Goal: Task Accomplishment & Management: Manage account settings

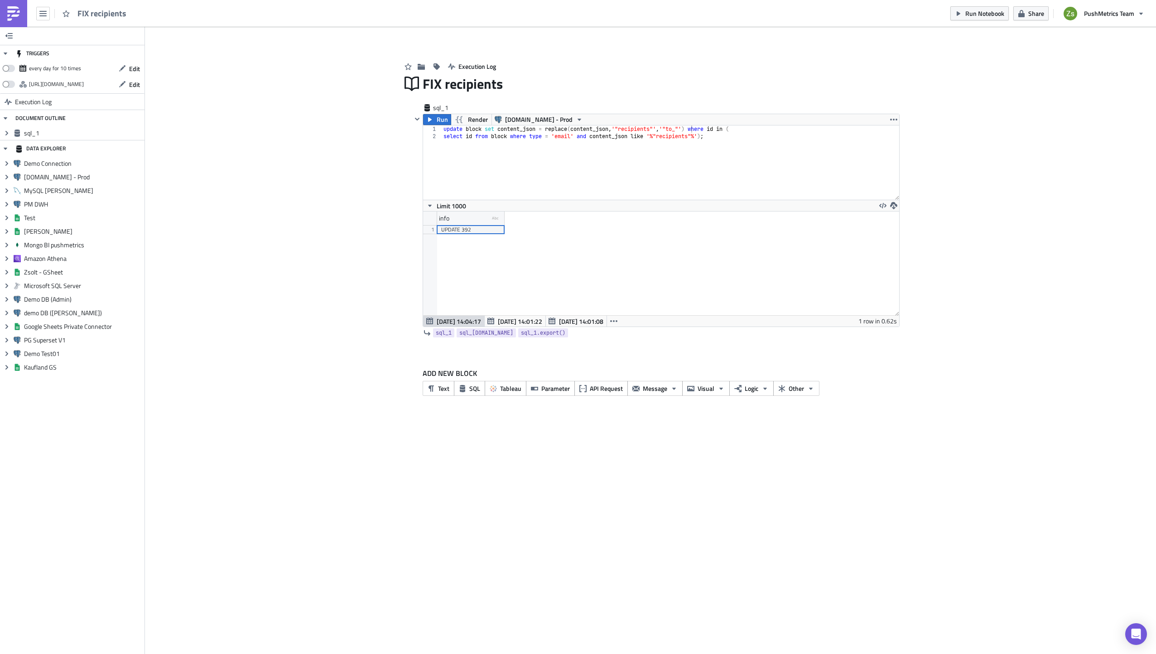
scroll to position [104, 476]
click at [513, 323] on span "[DATE] 14:01:22" at bounding box center [520, 322] width 44 height 10
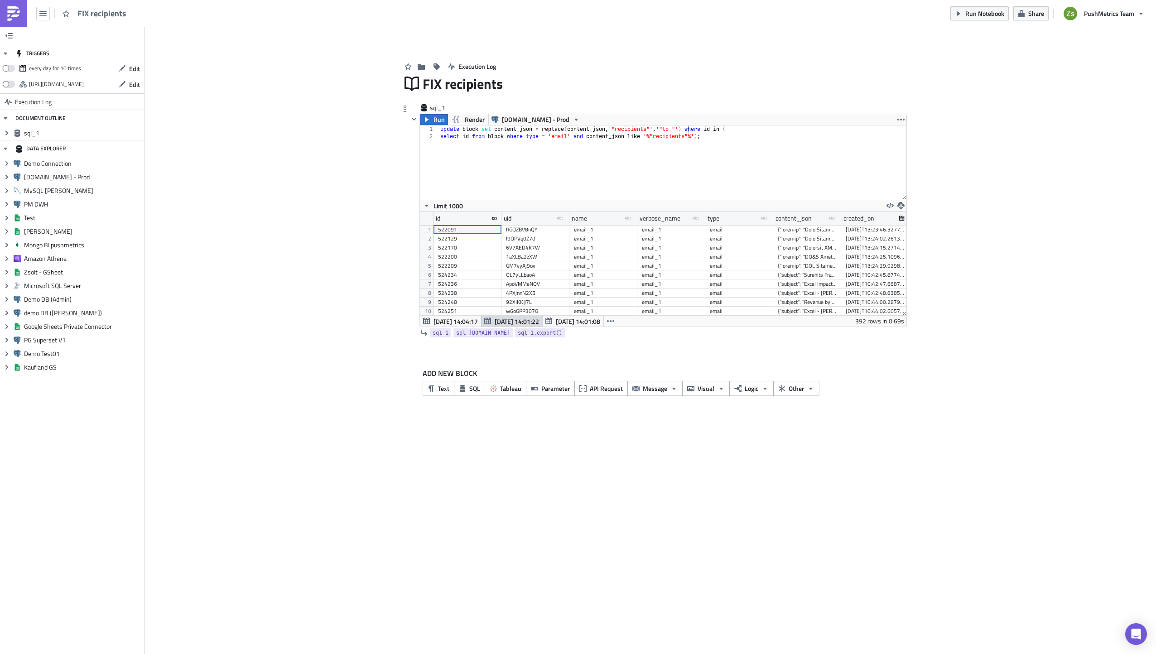
scroll to position [104, 486]
click at [565, 324] on span "[DATE] 14:01:08" at bounding box center [578, 322] width 44 height 10
click at [611, 326] on button "button" at bounding box center [610, 321] width 14 height 11
click at [594, 340] on div "[DATE] 14:00:57" at bounding box center [580, 342] width 57 height 9
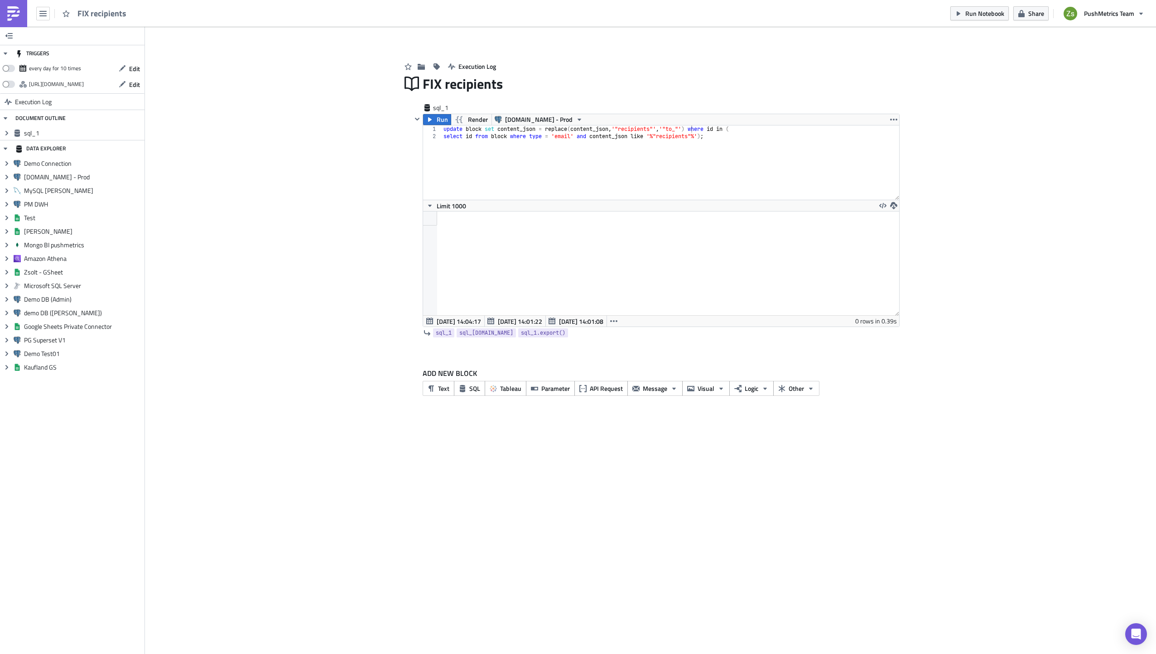
scroll to position [104, 476]
click at [18, 10] on img at bounding box center [13, 13] width 14 height 14
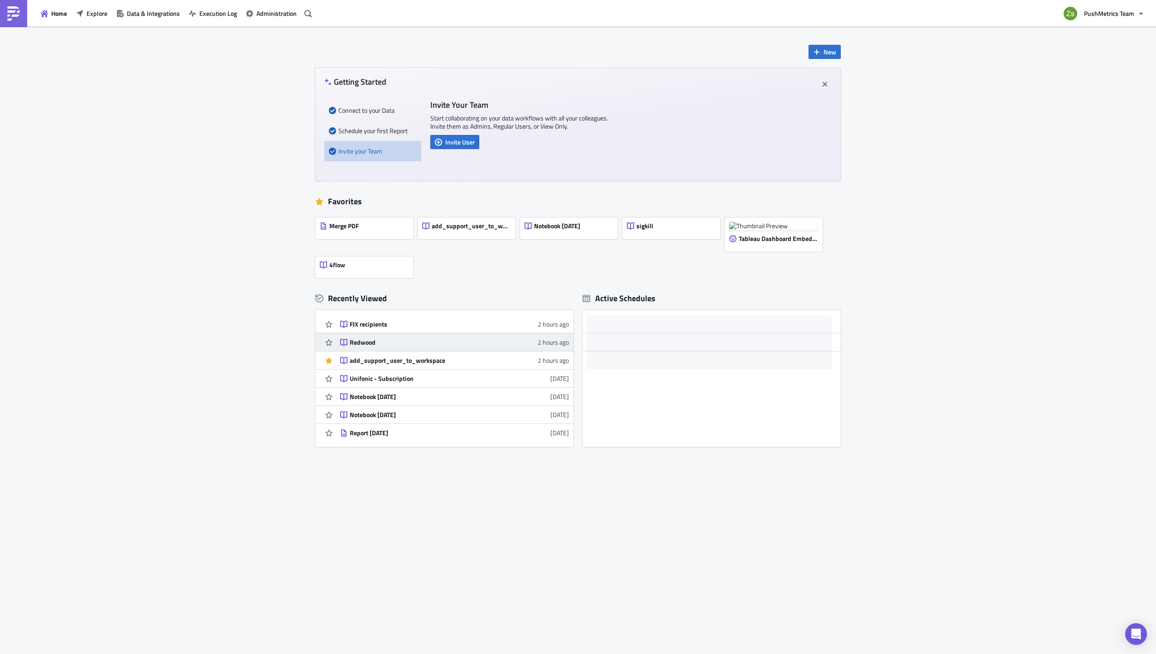
click at [378, 339] on div "Redwood" at bounding box center [429, 342] width 159 height 8
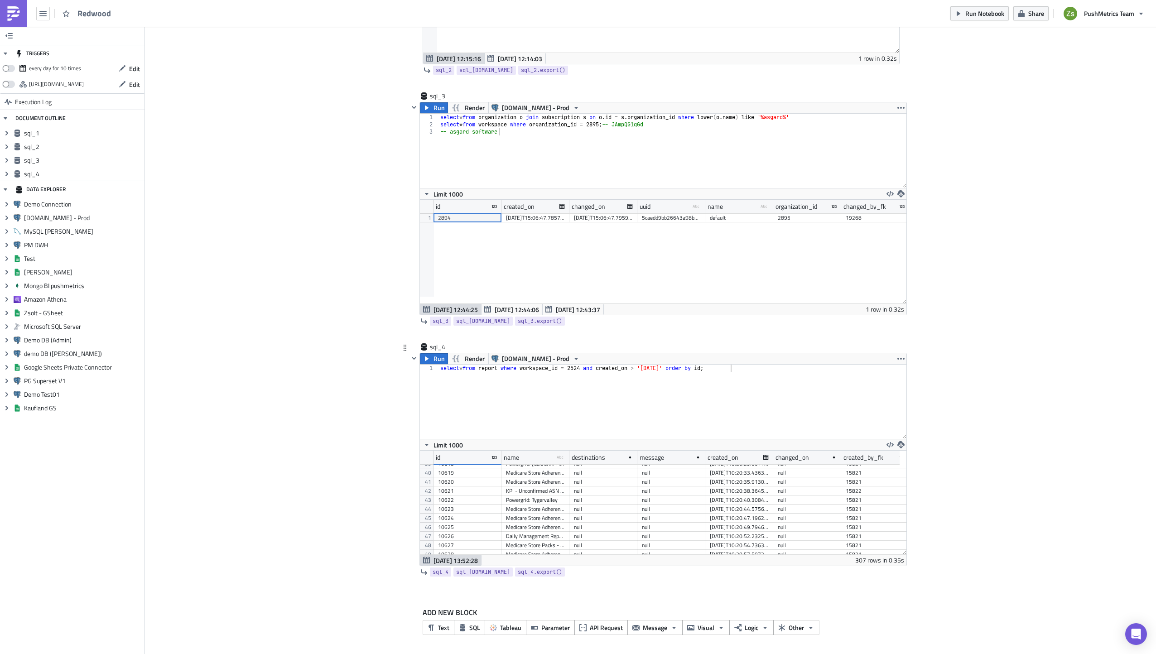
scroll to position [358, 0]
type textarea "select * from report where workspace_id = 2524 and created_on > '[DATE]' order …"
click at [643, 398] on div "select * from report where workspace_id = 2524 and created_on > '[DATE]' order …" at bounding box center [672, 409] width 468 height 89
paste textarea "BYMINUTE"
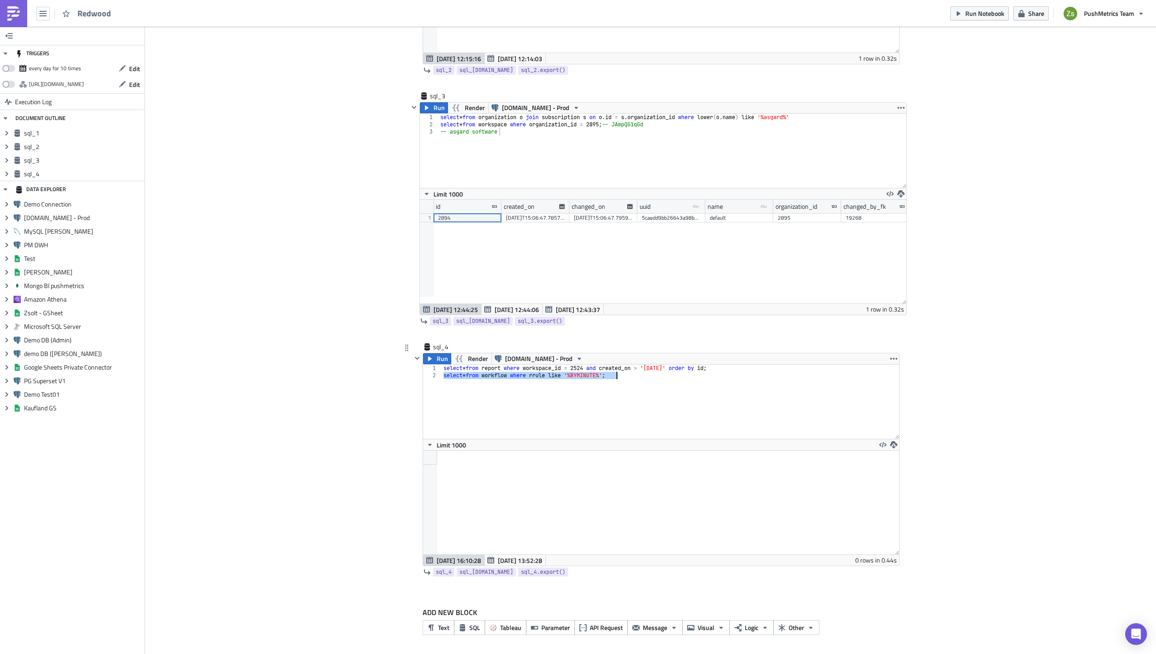
scroll to position [104, 476]
type textarea "select * from workflow where rrule like '%BYMINUTE%';"
click at [128, 67] on button "Edit" at bounding box center [129, 69] width 30 height 14
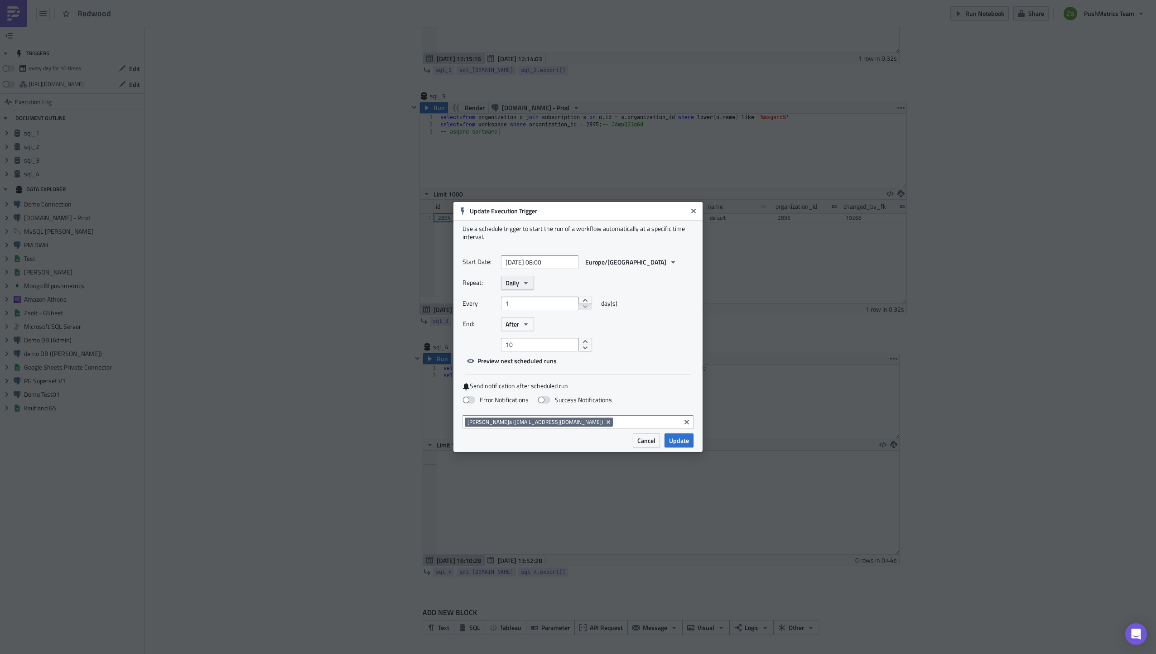
click at [509, 286] on span "Daily" at bounding box center [513, 283] width 14 height 10
click at [484, 336] on div "Repeat: Daily Yearly Monthly Weekly Daily Hourly Minutely Every 1 day(s) End: A…" at bounding box center [577, 314] width 231 height 76
click at [522, 281] on icon "button" at bounding box center [525, 282] width 7 height 7
click at [616, 263] on span "Europe/[GEOGRAPHIC_DATA]" at bounding box center [625, 262] width 81 height 10
click at [566, 274] on div "Start Date: [DATE] 08:00 Europe/[GEOGRAPHIC_DATA]" at bounding box center [577, 265] width 231 height 21
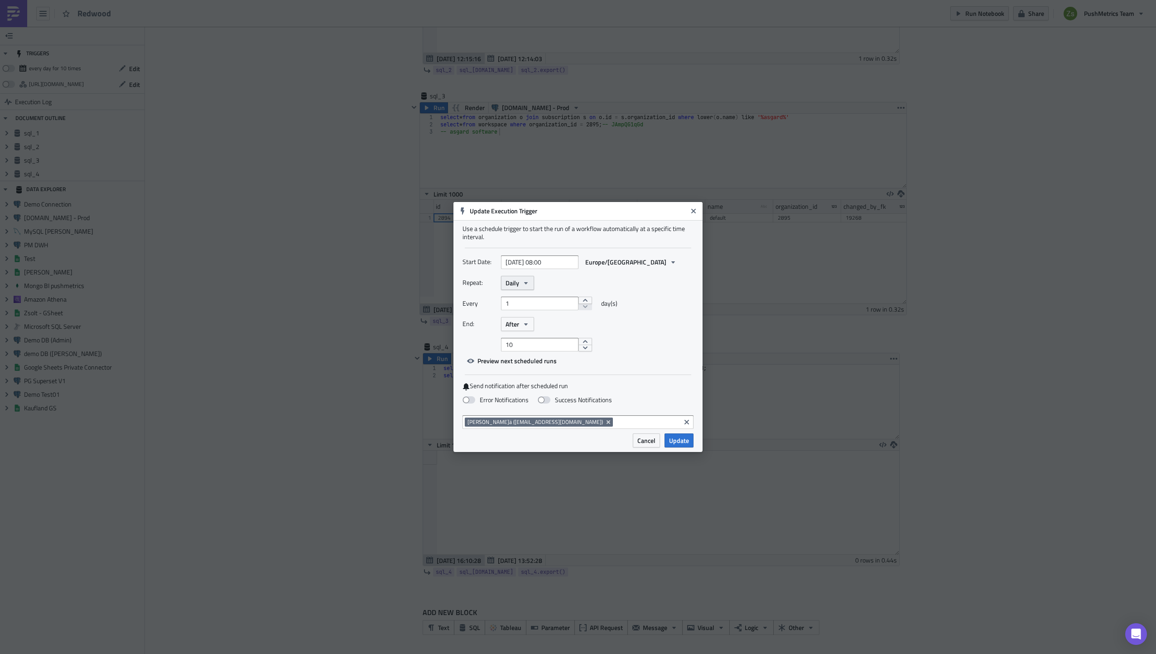
click at [515, 282] on span "Daily" at bounding box center [513, 283] width 14 height 10
click at [528, 327] on div "Weekly" at bounding box center [543, 326] width 75 height 9
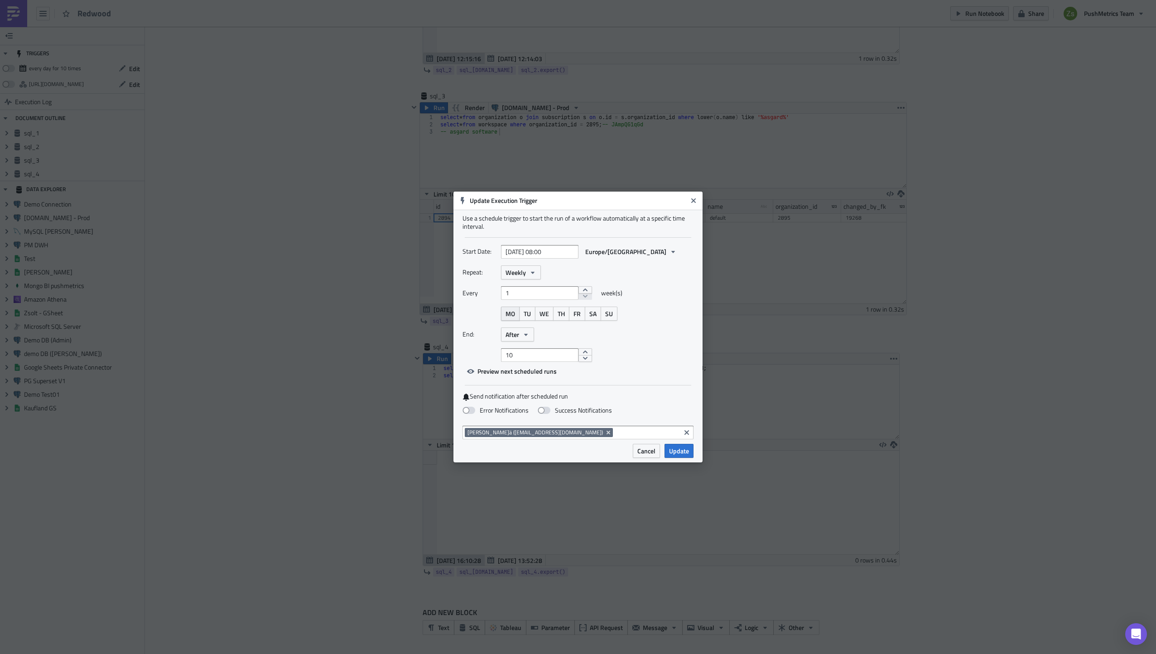
click at [509, 311] on span "MO" at bounding box center [511, 314] width 10 height 10
click at [522, 312] on button "TU" at bounding box center [527, 314] width 16 height 14
click at [546, 317] on span "WE" at bounding box center [544, 314] width 10 height 10
click at [558, 313] on span "TH" at bounding box center [561, 314] width 7 height 10
click at [578, 319] on button "FR" at bounding box center [577, 314] width 16 height 14
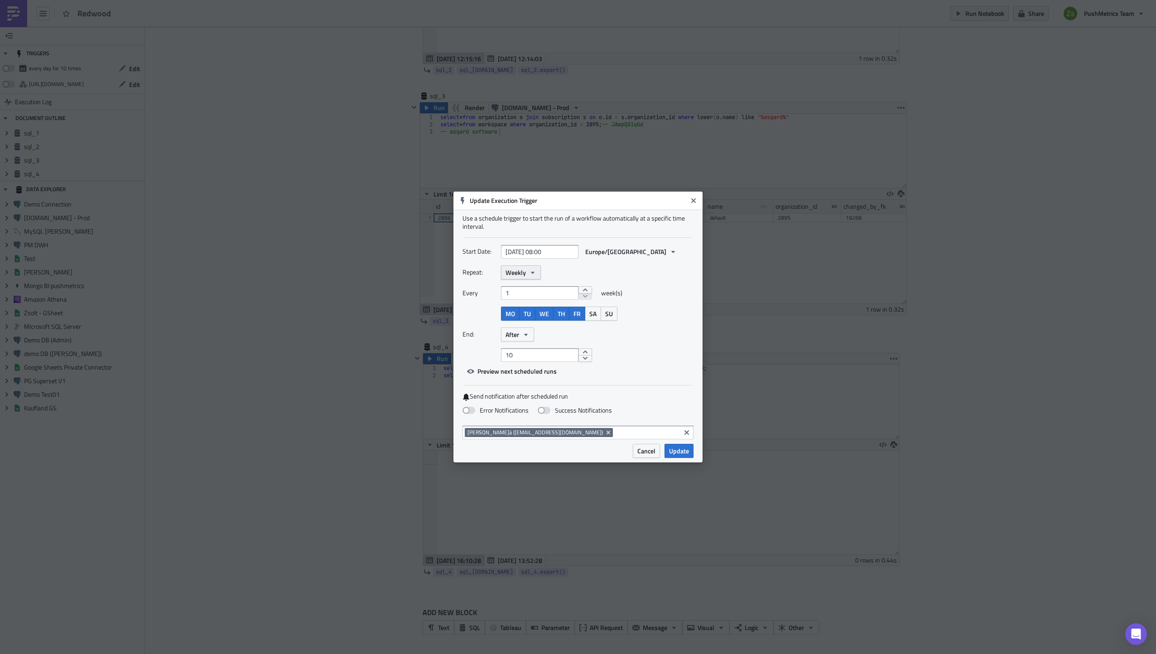
click at [516, 267] on button "Weekly" at bounding box center [521, 272] width 40 height 14
click at [543, 342] on div "Hourly" at bounding box center [543, 342] width 75 height 9
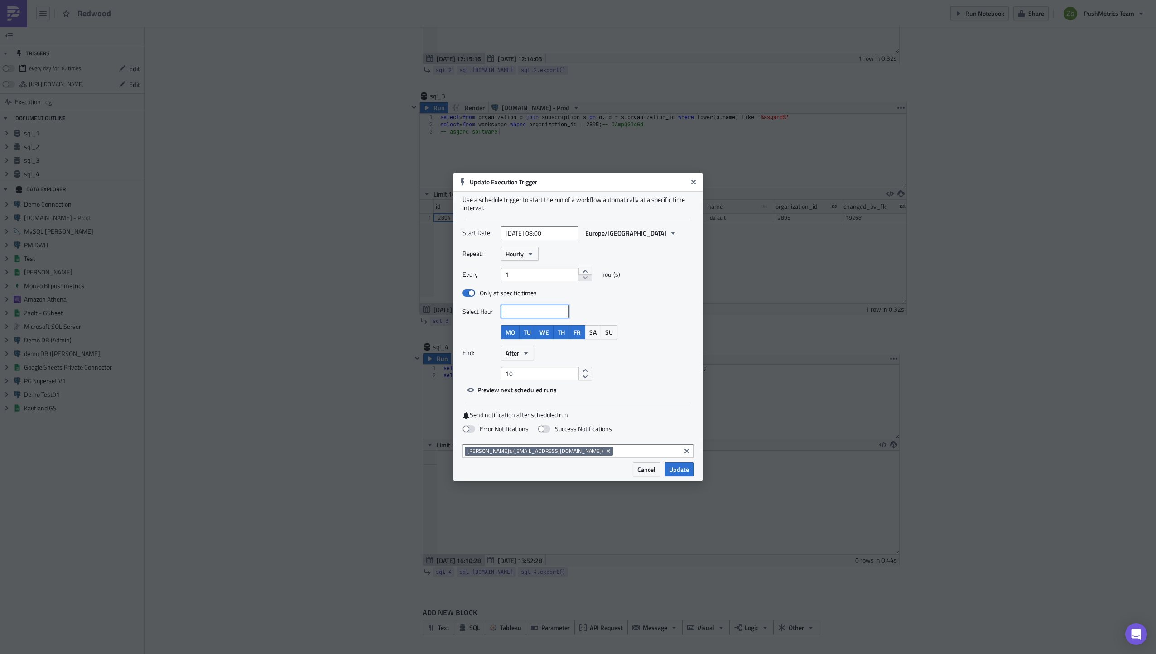
click at [517, 313] on input at bounding box center [534, 311] width 63 height 9
click at [541, 421] on div "10" at bounding box center [541, 418] width 71 height 9
type input "[DATE] 10:00"
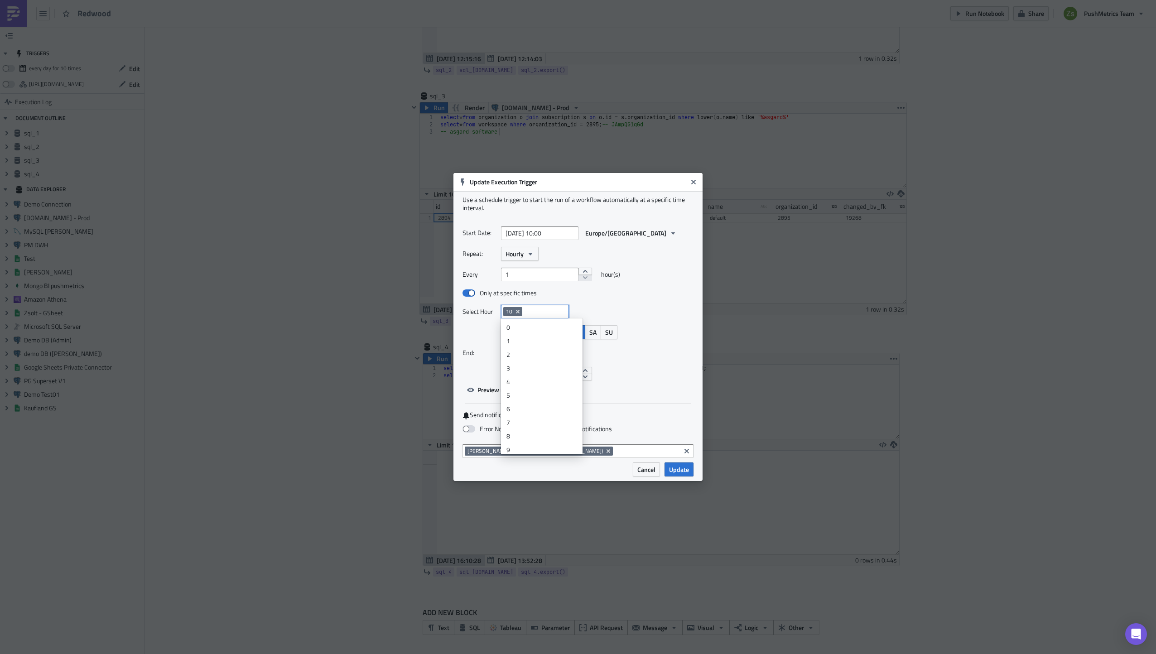
click at [649, 356] on div "End: After" at bounding box center [577, 353] width 231 height 14
click at [528, 255] on icon "button" at bounding box center [530, 253] width 7 height 7
click at [537, 296] on div "Weekly" at bounding box center [543, 297] width 75 height 9
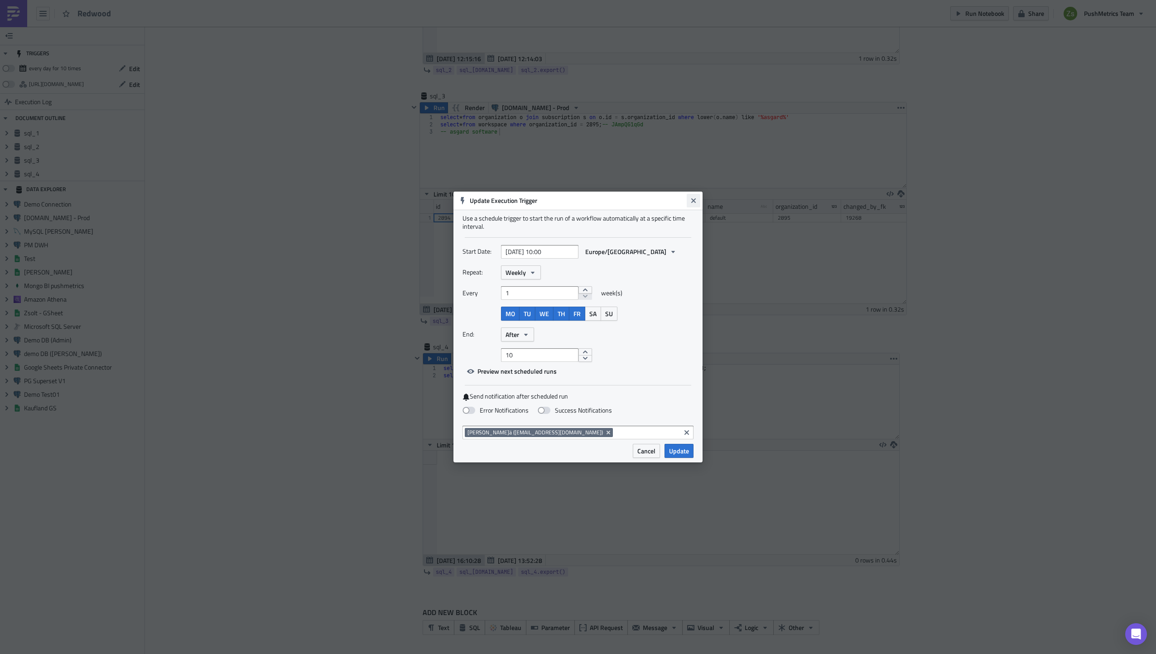
click at [697, 201] on icon "Close" at bounding box center [693, 200] width 7 height 7
